Goal: Browse casually

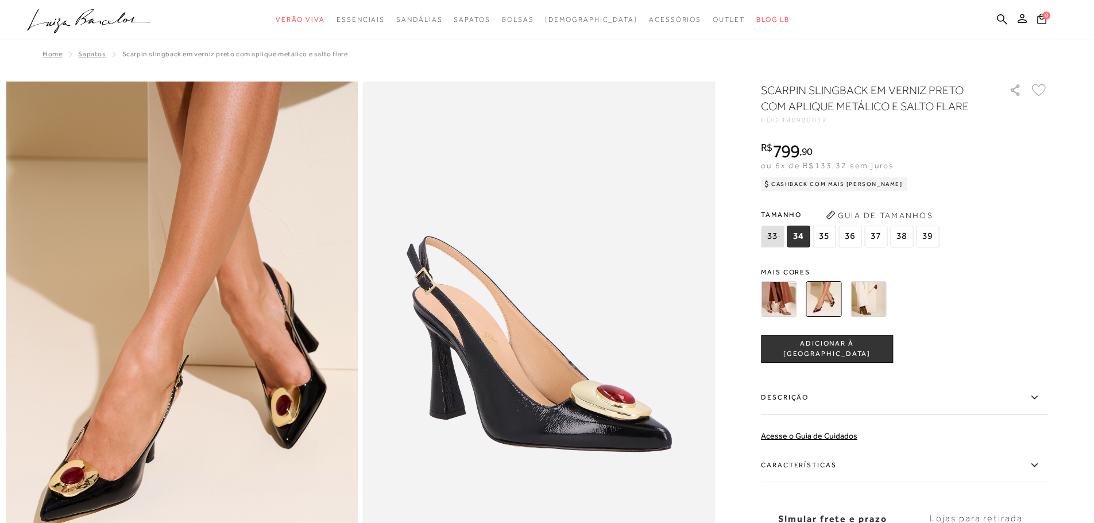
click at [704, 145] on span "799" at bounding box center [786, 151] width 27 height 21
click at [704, 149] on div "R$ 799 , 90 ou 6x de R$133,32 sem juros Cashback com Mais [PERSON_NAME] R$ 799,…" at bounding box center [904, 165] width 287 height 46
click at [76, 14] on icon ".a{fill-rule:evenodd;}" at bounding box center [89, 21] width 124 height 24
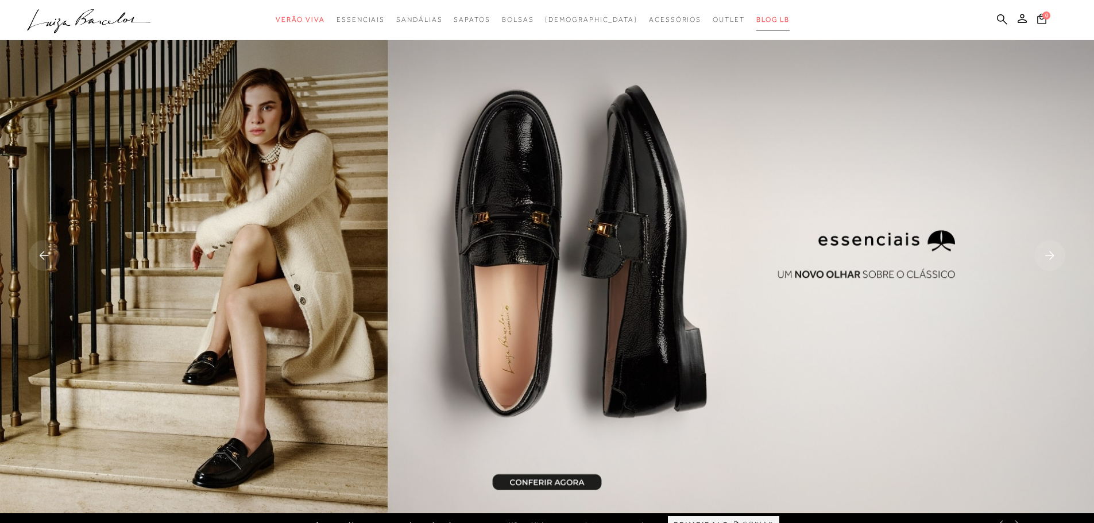
click at [704, 18] on span "BLOG LB" at bounding box center [773, 20] width 33 height 8
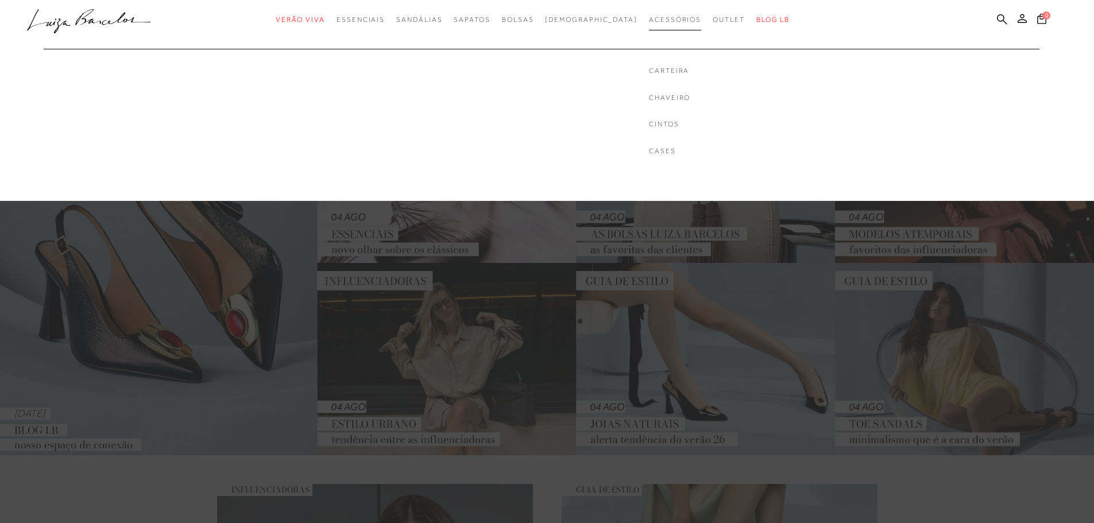
scroll to position [115, 0]
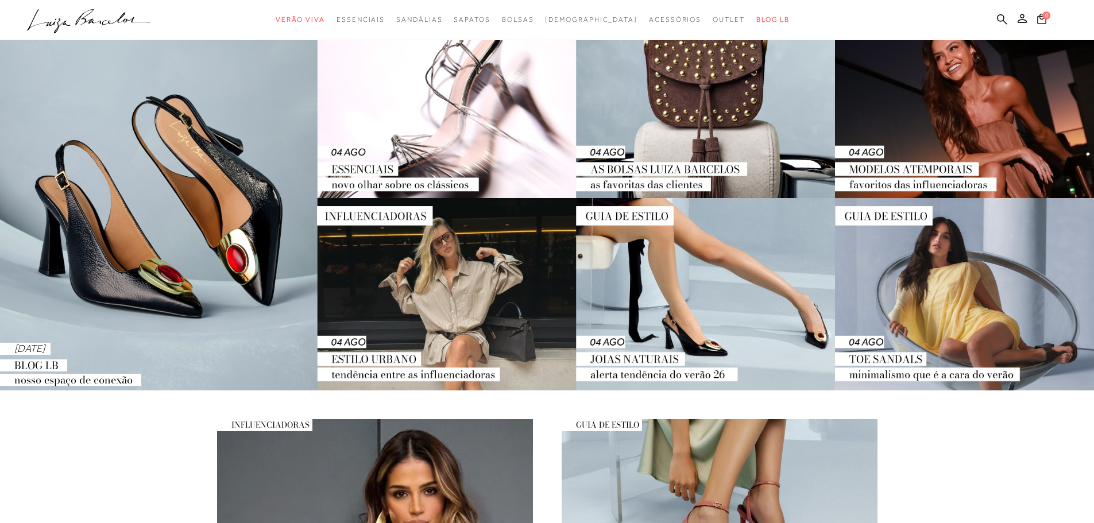
click at [191, 196] on img at bounding box center [547, 198] width 1094 height 385
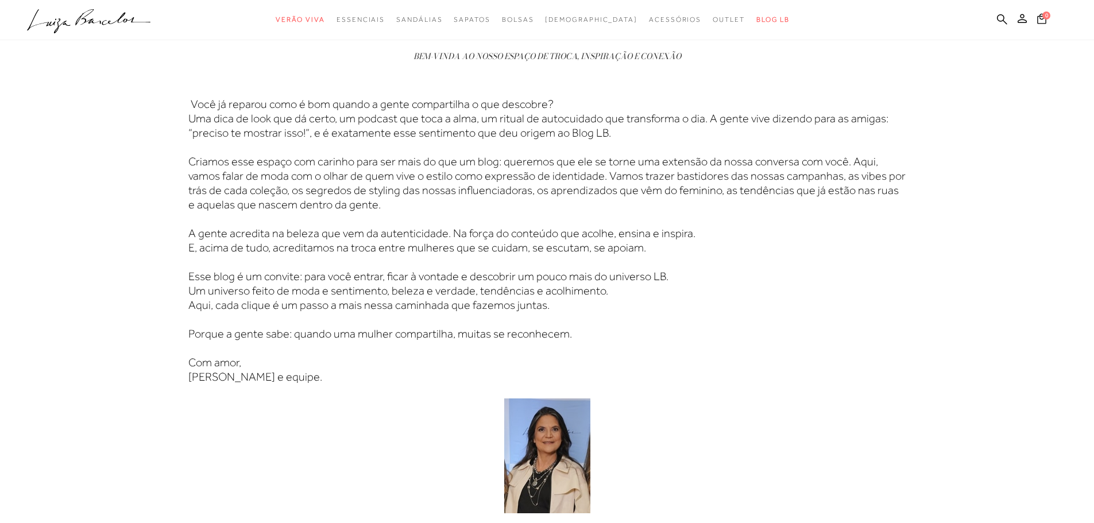
scroll to position [689, 0]
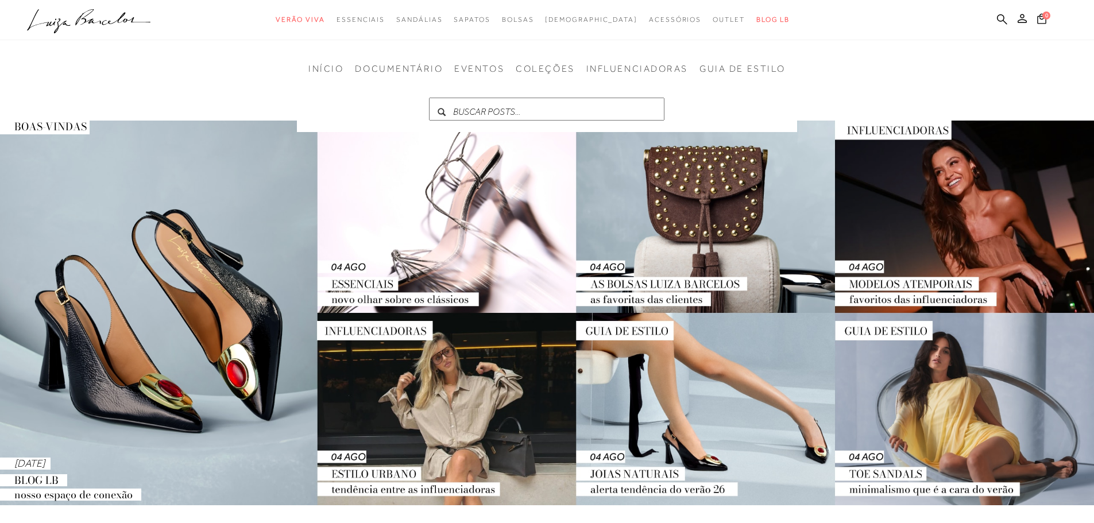
scroll to position [57, 0]
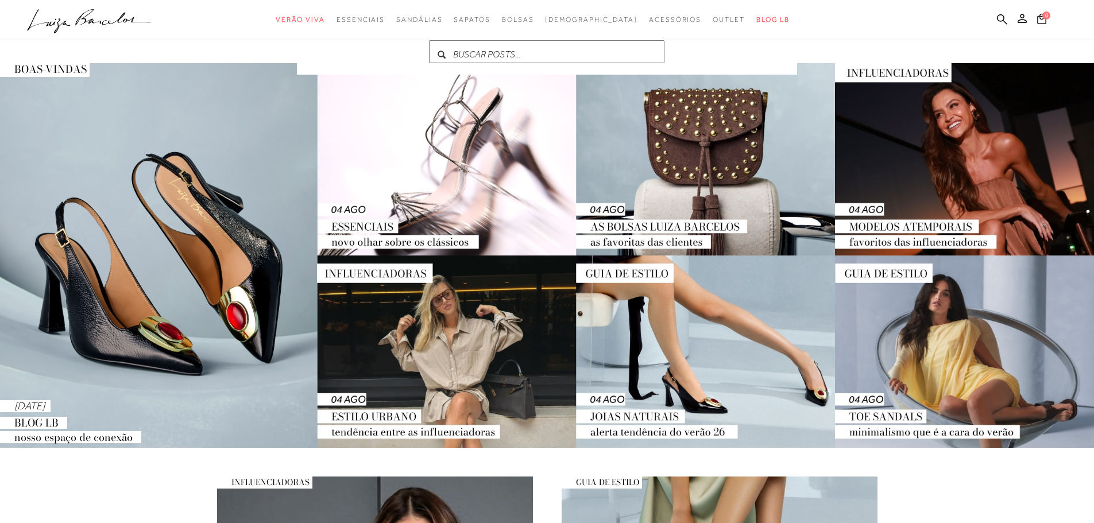
click at [696, 320] on img at bounding box center [547, 255] width 1094 height 385
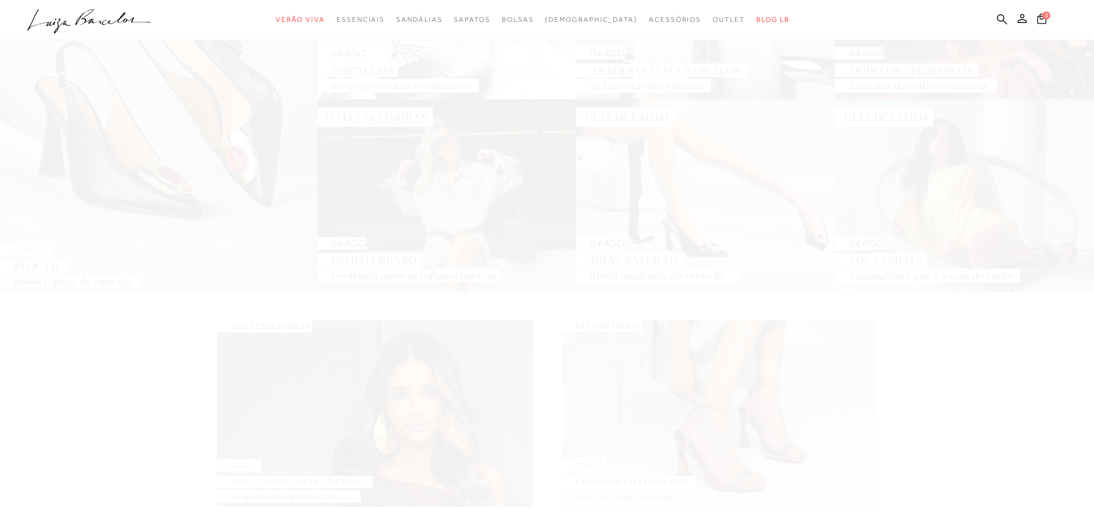
scroll to position [345, 0]
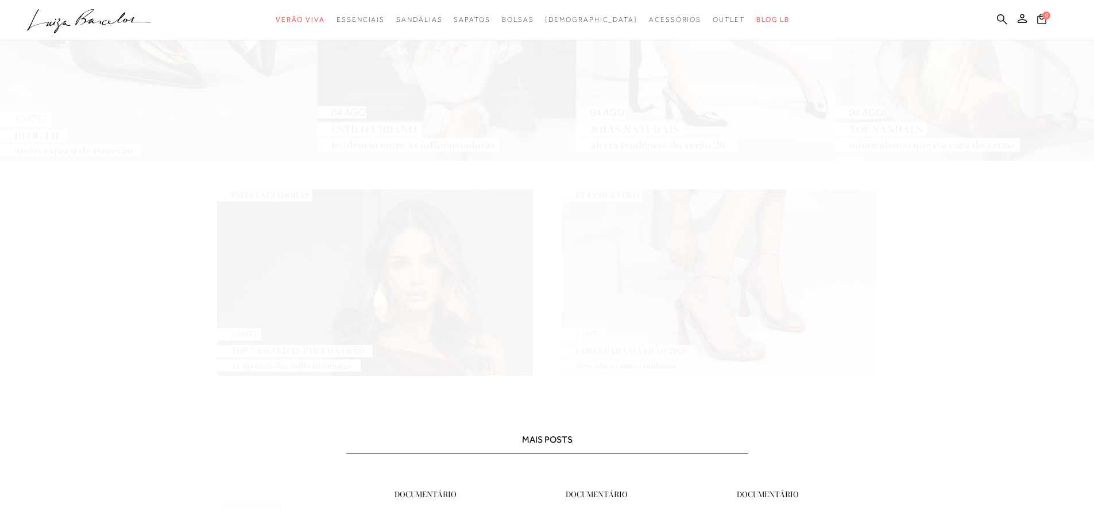
click at [336, 298] on img at bounding box center [375, 283] width 316 height 187
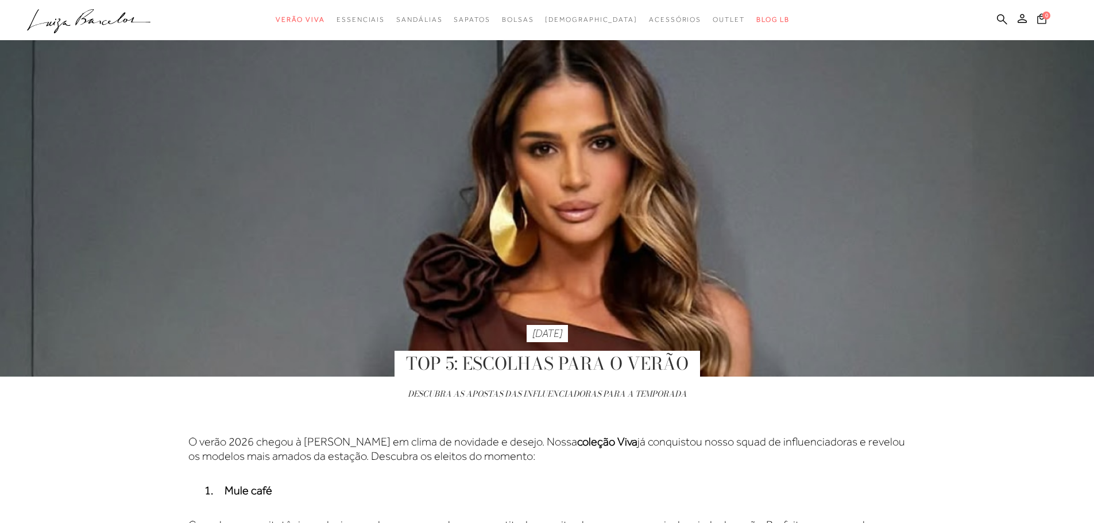
scroll to position [115, 0]
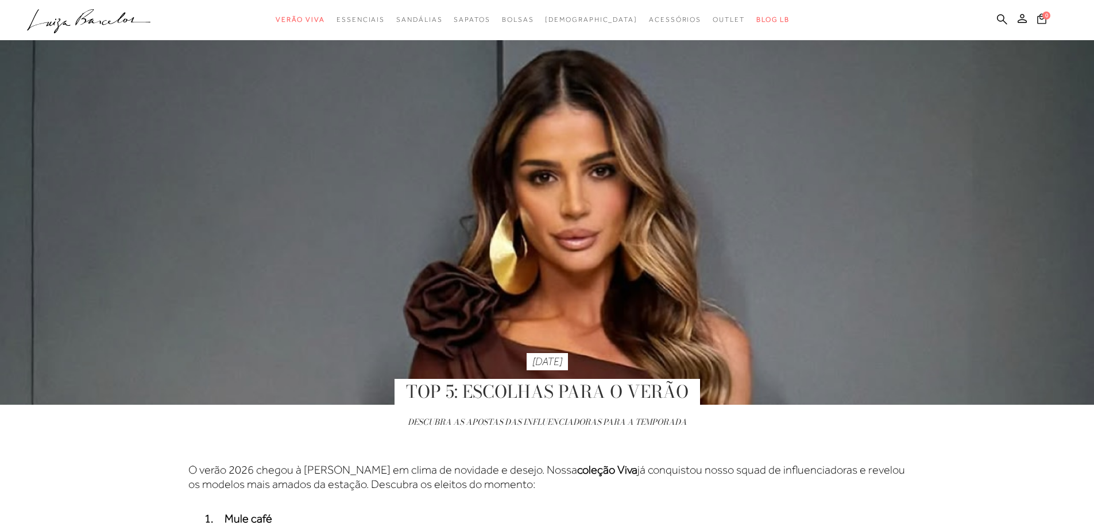
click at [609, 159] on img at bounding box center [547, 212] width 1094 height 385
